Goal: Complete application form: Complete application form

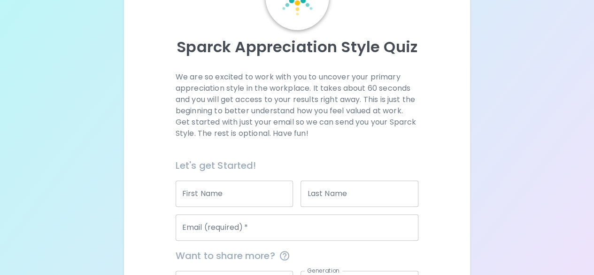
scroll to position [76, 0]
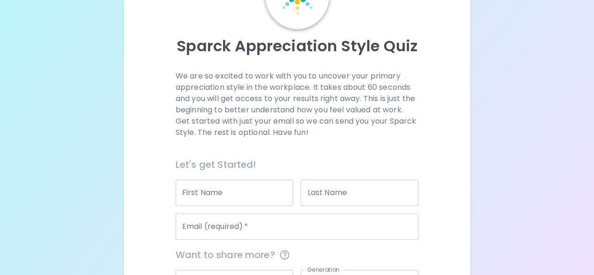
click at [271, 195] on input "First Name" at bounding box center [235, 192] width 118 height 26
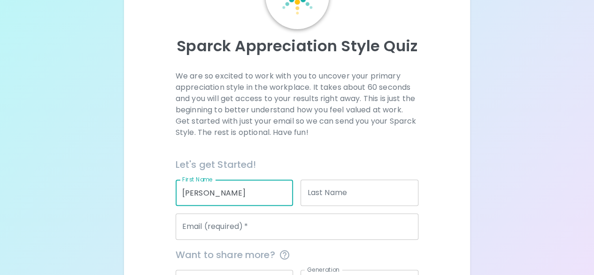
type input "[PERSON_NAME]"
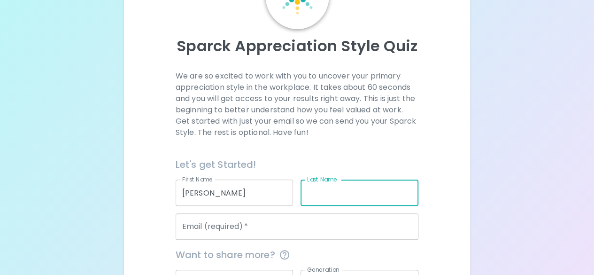
click at [343, 180] on input "Last Name" at bounding box center [359, 192] width 118 height 26
type input "Cee"
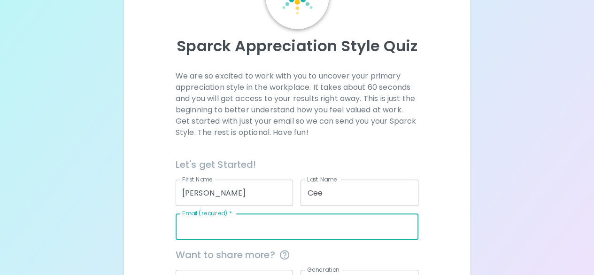
click at [279, 224] on input "Email (required)   *" at bounding box center [297, 226] width 243 height 26
type input "t"
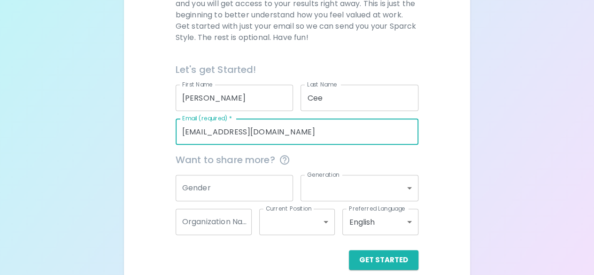
scroll to position [184, 0]
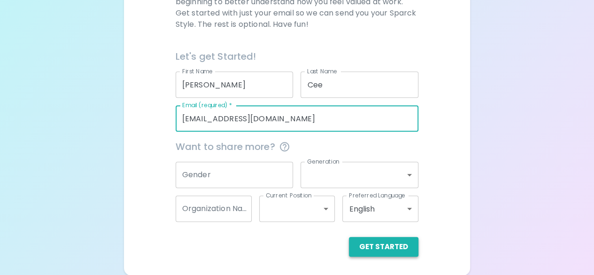
type input "[EMAIL_ADDRESS][DOMAIN_NAME]"
click at [357, 244] on button "Get Started" at bounding box center [383, 247] width 69 height 20
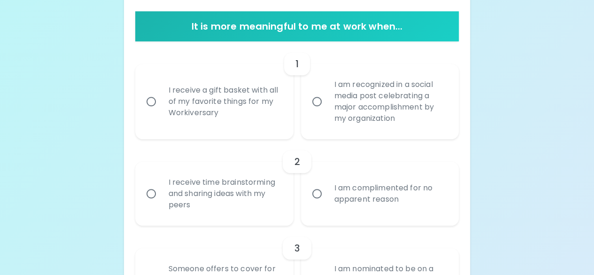
click at [238, 103] on div "I receive a gift basket with all of my favorite things for my Workiversary" at bounding box center [224, 101] width 127 height 56
click at [161, 103] on input "I receive a gift basket with all of my favorite things for my Workiversary" at bounding box center [151, 102] width 20 height 20
radio input "true"
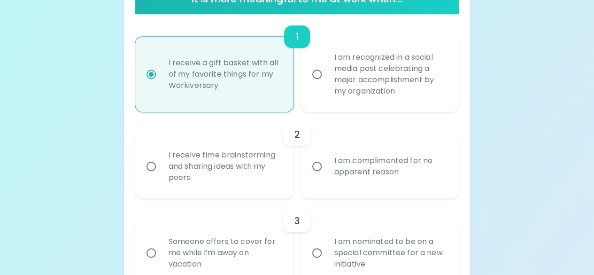
scroll to position [211, 0]
click at [366, 145] on div "2" at bounding box center [297, 134] width 324 height 23
click at [367, 159] on div "I am complimented for no apparent reason" at bounding box center [390, 166] width 127 height 45
click at [327, 159] on input "I am complimented for no apparent reason" at bounding box center [317, 166] width 20 height 20
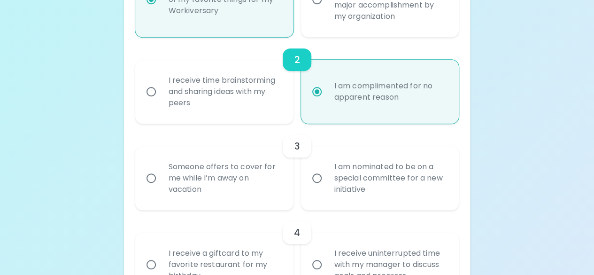
scroll to position [286, 0]
radio input "true"
click at [380, 174] on div "I am nominated to be on a special committee for a new initiative" at bounding box center [390, 177] width 127 height 56
click at [327, 174] on input "I am nominated to be on a special committee for a new initiative" at bounding box center [317, 178] width 20 height 20
radio input "false"
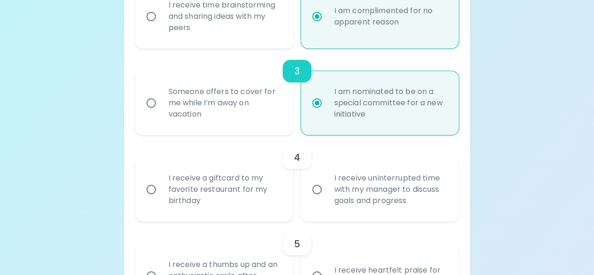
scroll to position [361, 0]
radio input "true"
click at [331, 184] on div "I receive uninterrupted time with my manager to discuss goals and progress" at bounding box center [390, 189] width 127 height 56
click at [327, 184] on input "I receive uninterrupted time with my manager to discuss goals and progress" at bounding box center [317, 189] width 20 height 20
radio input "false"
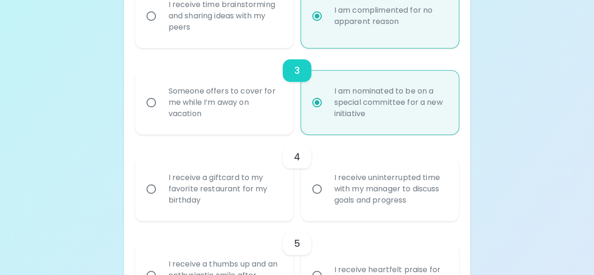
radio input "false"
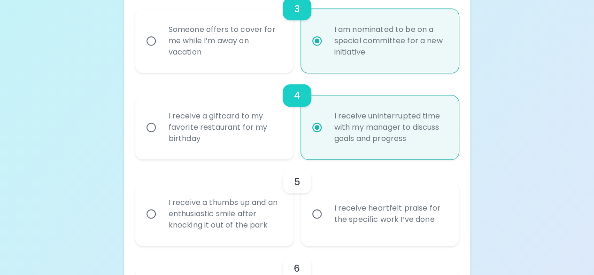
scroll to position [436, 0]
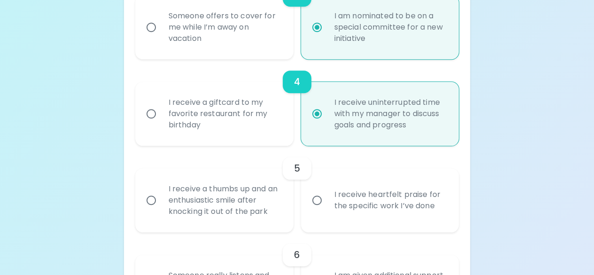
radio input "true"
click at [332, 196] on div "I receive heartfelt praise for the specific work I’ve done" at bounding box center [390, 199] width 127 height 45
click at [327, 196] on input "I receive heartfelt praise for the specific work I’ve done" at bounding box center [317, 200] width 20 height 20
radio input "false"
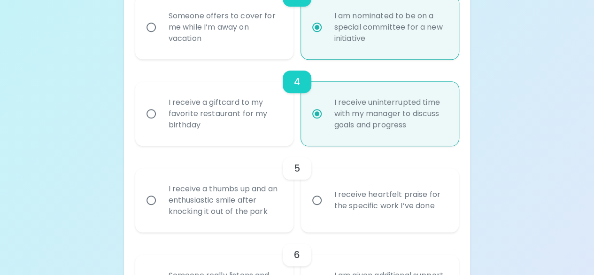
radio input "false"
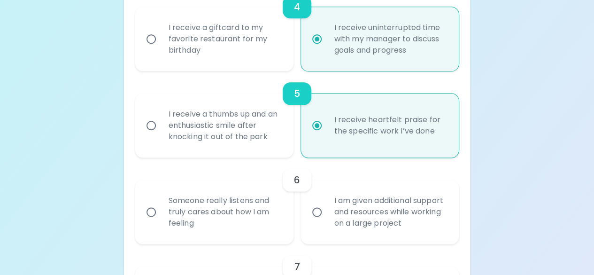
scroll to position [511, 0]
radio input "true"
click at [259, 220] on div "Someone really listens and truly cares about how I am feeling" at bounding box center [224, 211] width 127 height 56
click at [161, 220] on input "Someone really listens and truly cares about how I am feeling" at bounding box center [151, 211] width 20 height 20
radio input "false"
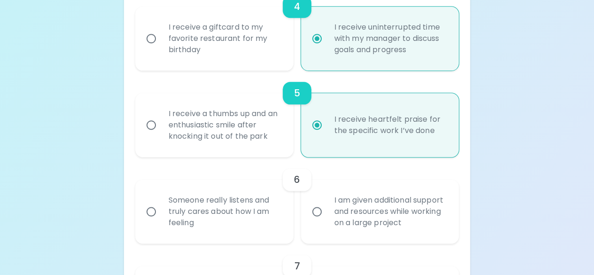
radio input "false"
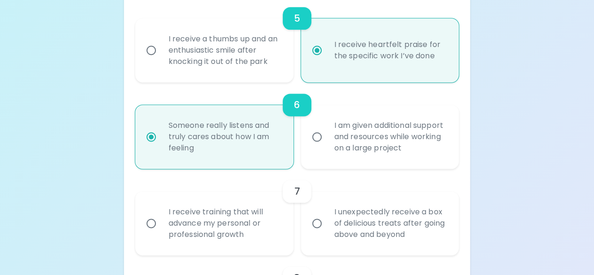
scroll to position [586, 0]
radio input "true"
click at [259, 220] on div "I receive training that will advance my personal or professional growth" at bounding box center [224, 222] width 127 height 56
click at [161, 220] on input "I receive training that will advance my personal or professional growth" at bounding box center [151, 223] width 20 height 20
radio input "false"
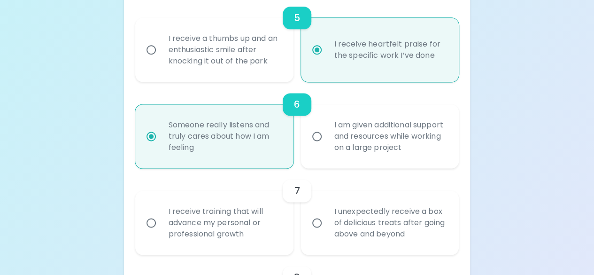
radio input "false"
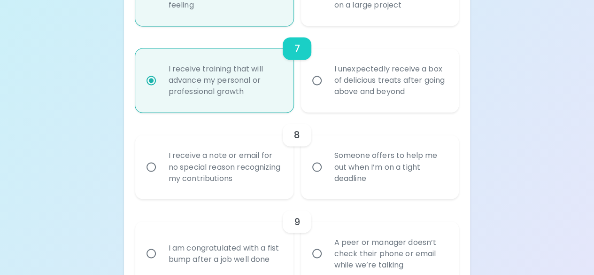
scroll to position [729, 0]
radio input "true"
click at [256, 169] on div "I receive a note or email for no special reason recognizing my contributions" at bounding box center [224, 166] width 127 height 56
click at [161, 169] on input "I receive a note or email for no special reason recognizing my contributions" at bounding box center [151, 166] width 20 height 20
radio input "false"
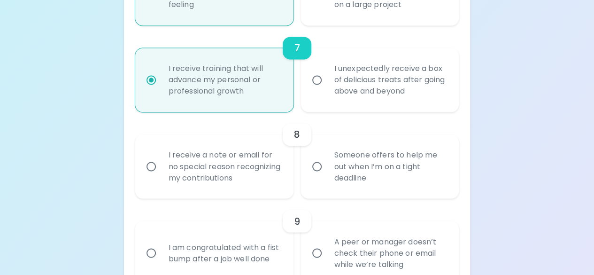
radio input "false"
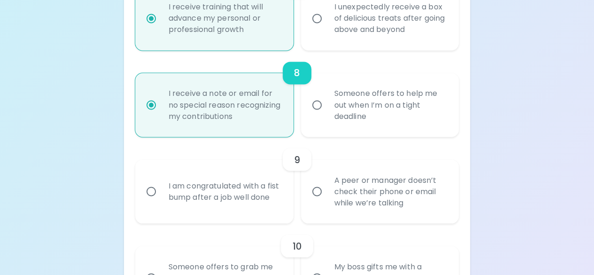
scroll to position [804, 0]
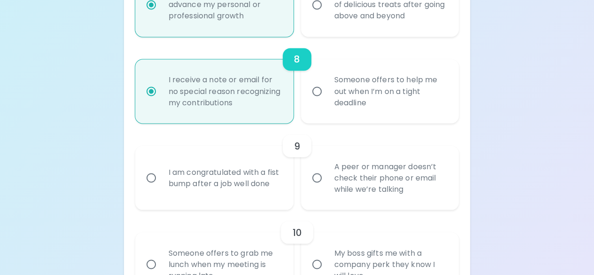
radio input "true"
click at [329, 186] on div "A peer or manager doesn’t check their phone or email while we’re talking" at bounding box center [390, 177] width 127 height 56
click at [327, 186] on input "A peer or manager doesn’t check their phone or email while we’re talking" at bounding box center [317, 178] width 20 height 20
radio input "false"
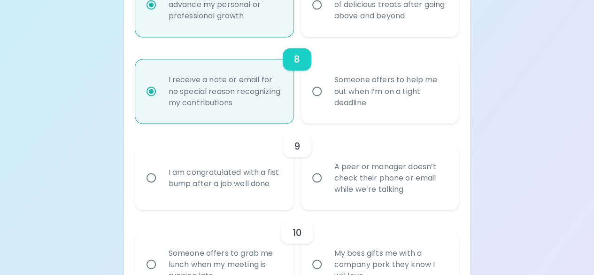
radio input "false"
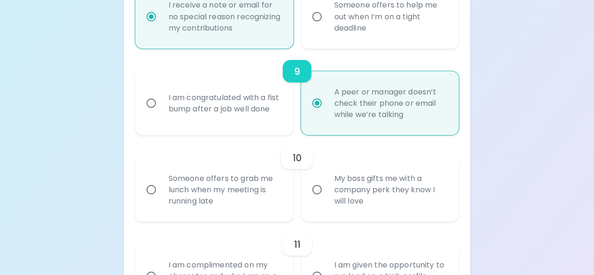
scroll to position [879, 0]
radio input "true"
click at [343, 191] on div "My boss gifts me with a company perk they know I will love" at bounding box center [390, 189] width 127 height 56
click at [327, 191] on input "My boss gifts me with a company perk they know I will love" at bounding box center [317, 189] width 20 height 20
radio input "false"
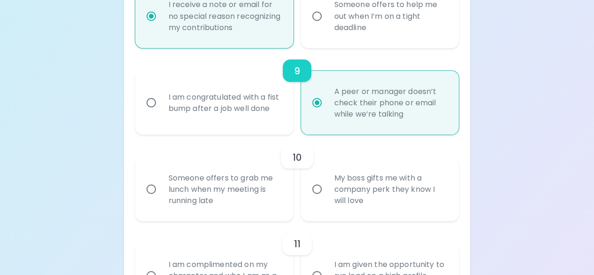
radio input "false"
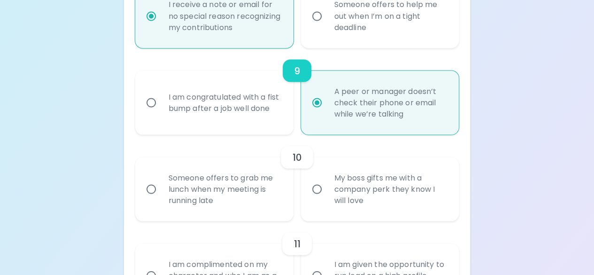
radio input "false"
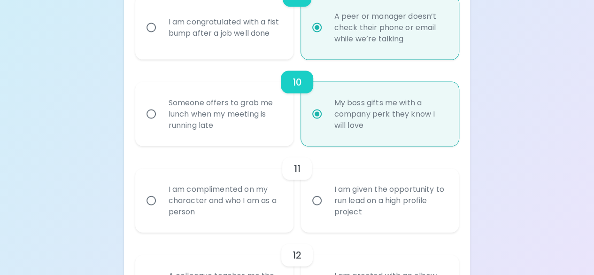
scroll to position [954, 0]
radio input "true"
click at [276, 211] on div "I am complimented on my character and who I am as a person" at bounding box center [224, 200] width 127 height 56
click at [161, 210] on input "I am complimented on my character and who I am as a person" at bounding box center [151, 200] width 20 height 20
radio input "false"
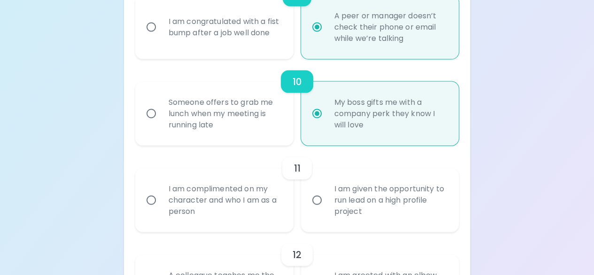
radio input "false"
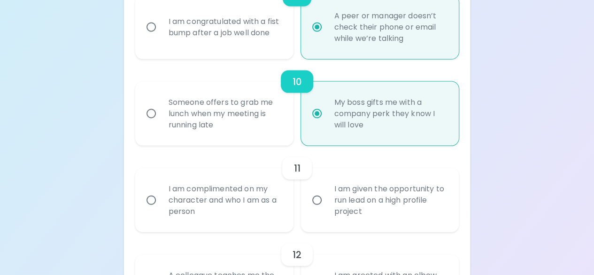
radio input "false"
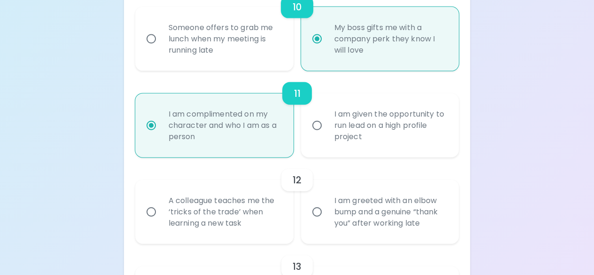
scroll to position [1029, 0]
radio input "true"
click at [276, 211] on div "A colleague teaches me the ‘tricks of the trade’ when learning a new task" at bounding box center [224, 211] width 127 height 56
click at [161, 211] on input "A colleague teaches me the ‘tricks of the trade’ when learning a new task" at bounding box center [151, 211] width 20 height 20
radio input "false"
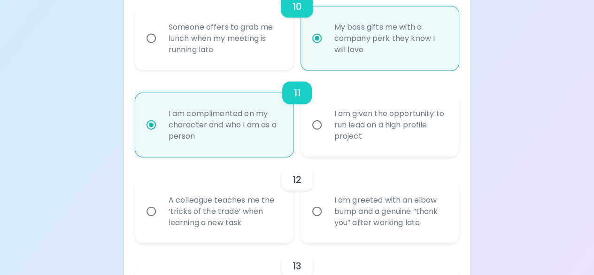
radio input "false"
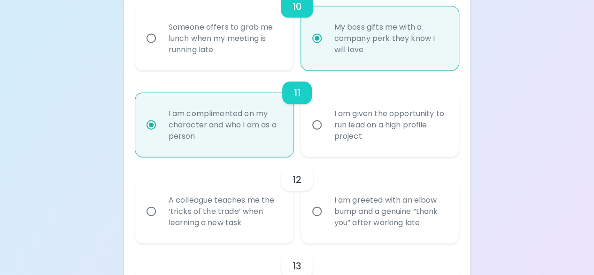
radio input "false"
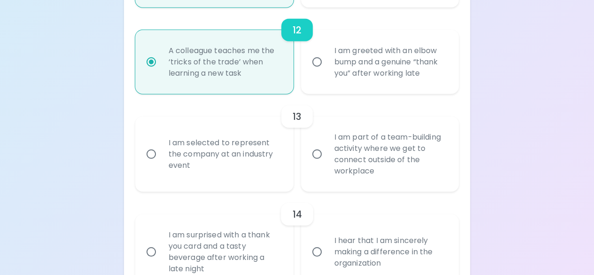
scroll to position [1182, 0]
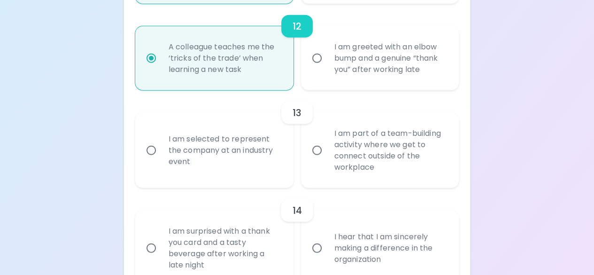
radio input "true"
click at [249, 180] on label "I am selected to represent the company at an industry event" at bounding box center [209, 150] width 158 height 75
click at [161, 160] on input "I am selected to represent the company at an industry event" at bounding box center [151, 150] width 20 height 20
radio input "false"
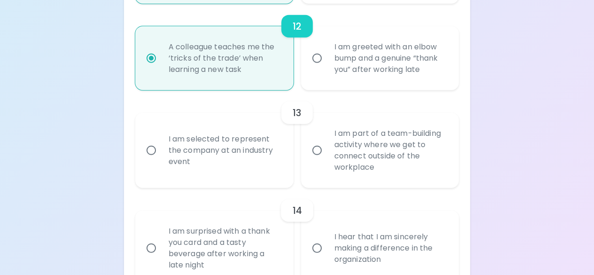
radio input "false"
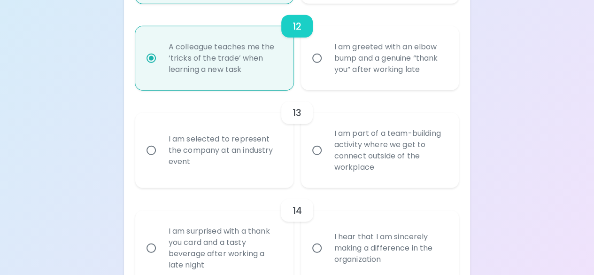
radio input "false"
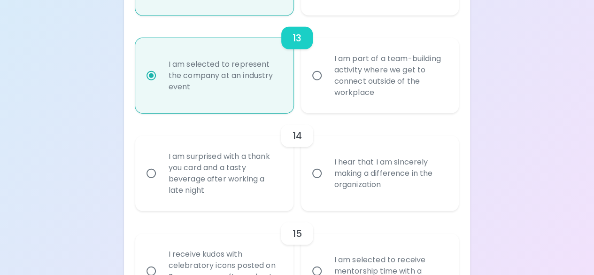
scroll to position [1258, 0]
radio input "true"
click at [355, 186] on div "I hear that I am sincerely making a difference in the organization" at bounding box center [390, 173] width 127 height 56
click at [327, 183] on input "I hear that I am sincerely making a difference in the organization" at bounding box center [317, 173] width 20 height 20
radio input "false"
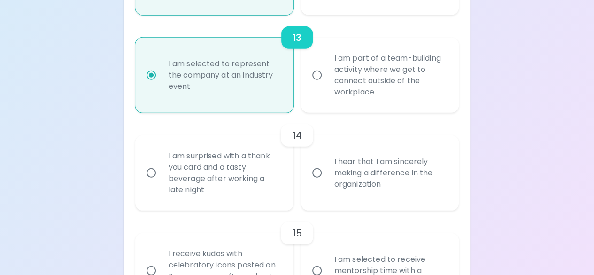
radio input "false"
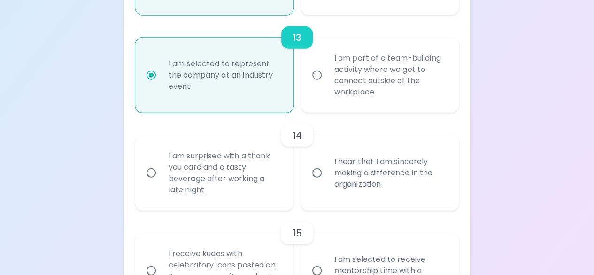
radio input "false"
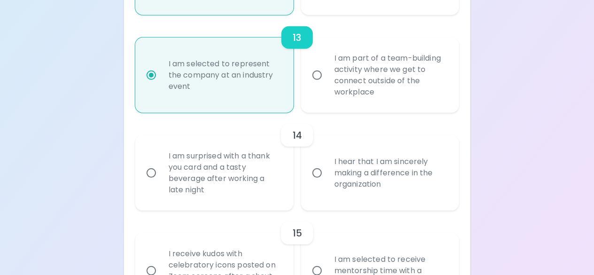
radio input "false"
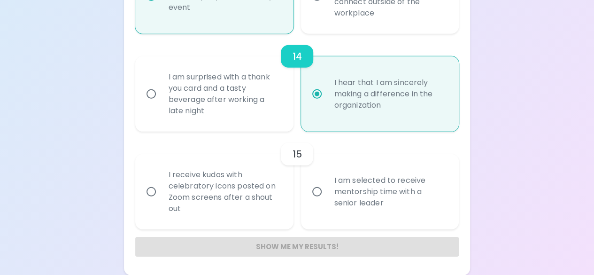
scroll to position [1336, 0]
radio input "true"
click at [315, 203] on label "I am selected to receive mentorship time with a senior leader" at bounding box center [375, 191] width 158 height 75
click at [315, 202] on input "I am selected to receive mentorship time with a senior leader" at bounding box center [317, 192] width 20 height 20
radio input "false"
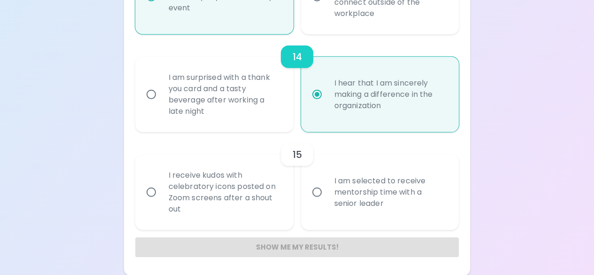
radio input "false"
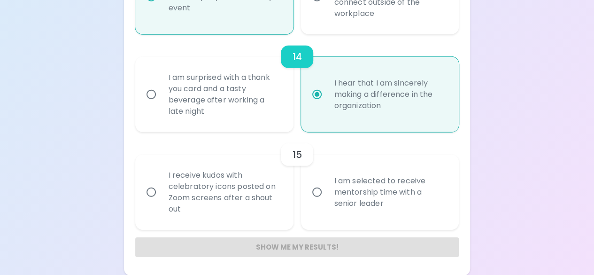
radio input "false"
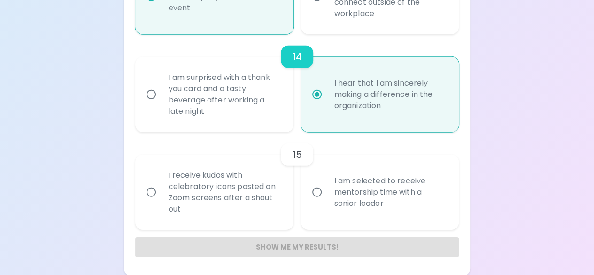
radio input "false"
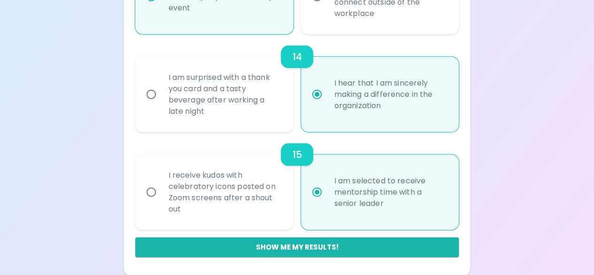
scroll to position [1336, 0]
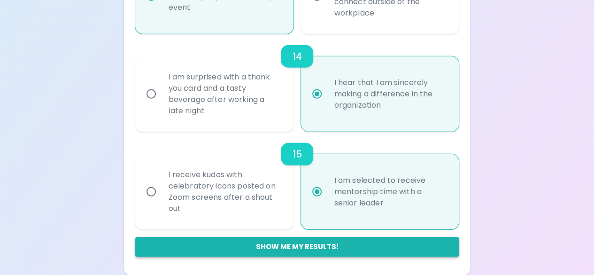
radio input "true"
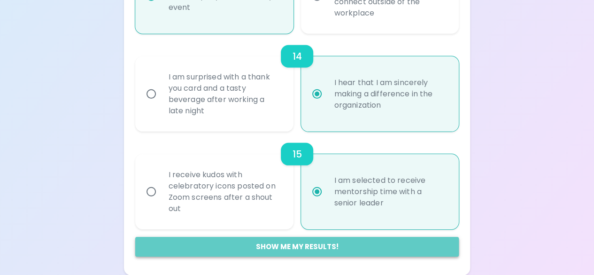
click at [303, 238] on button "Show me my results!" at bounding box center [297, 247] width 324 height 20
radio input "false"
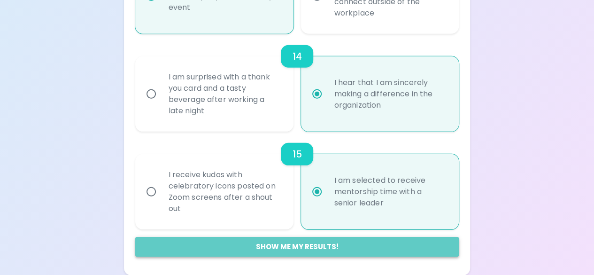
radio input "false"
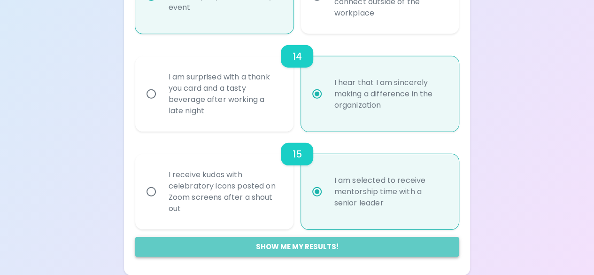
radio input "false"
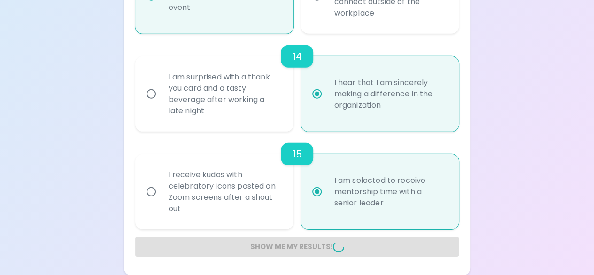
radio input "false"
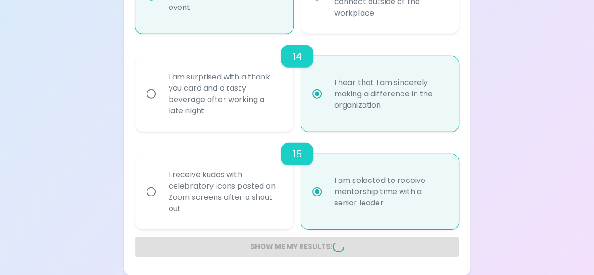
radio input "false"
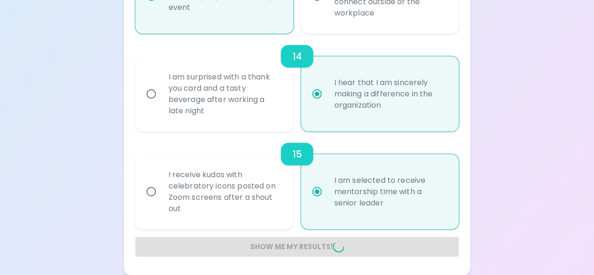
radio input "false"
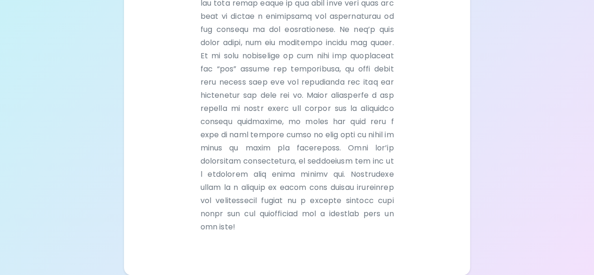
scroll to position [369, 0]
